Goal: Communication & Community: Participate in discussion

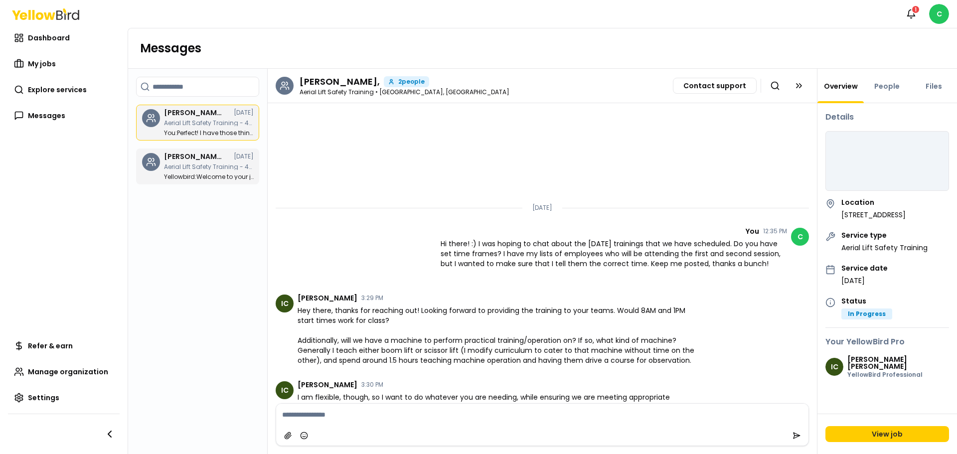
scroll to position [628, 0]
